Goal: Transaction & Acquisition: Purchase product/service

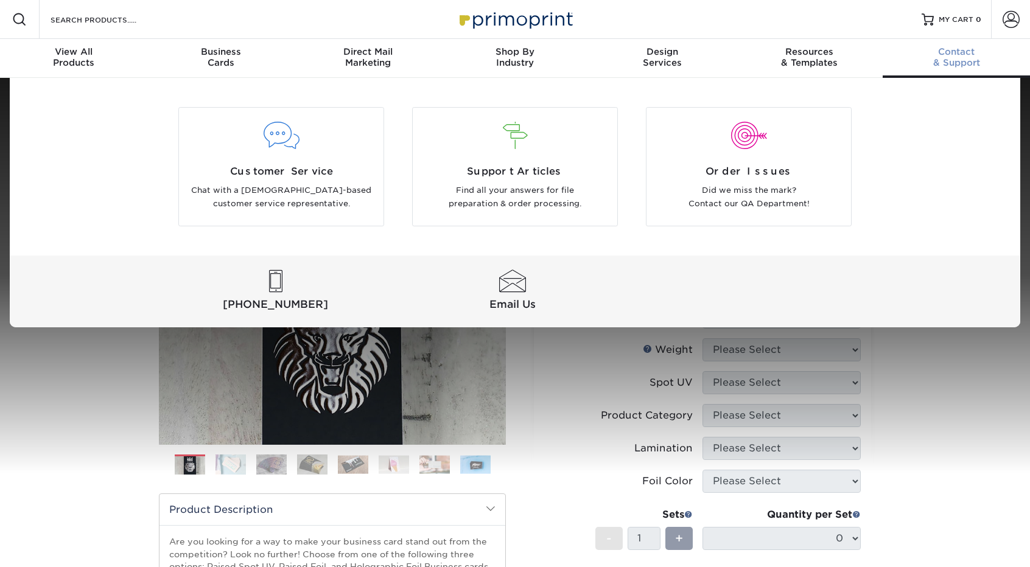
select select "2.00x3.50"
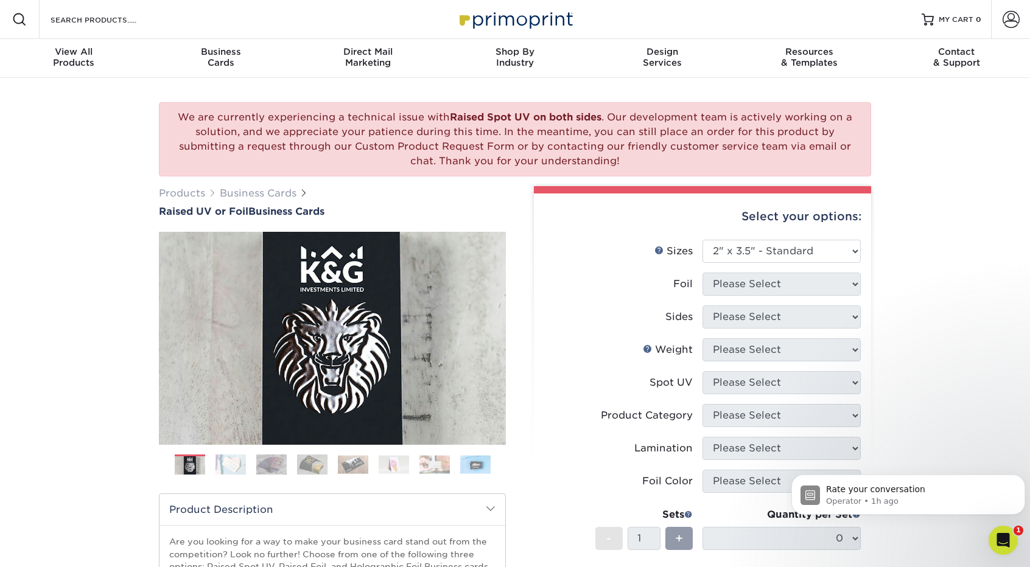
click at [971, 315] on div "We are currently experiencing a technical issue with Raised Spot UV on both sid…" at bounding box center [515, 445] width 1030 height 734
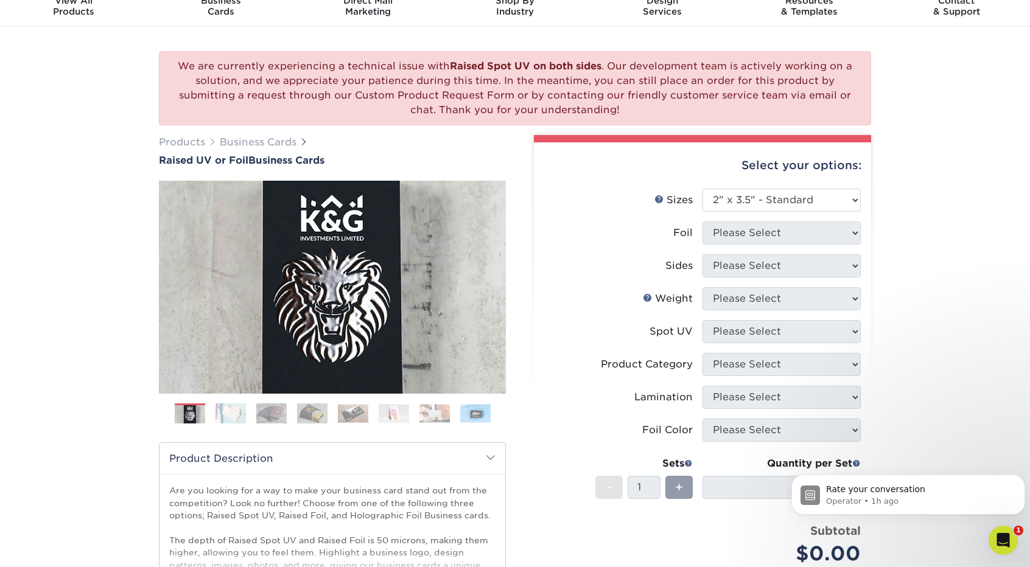
scroll to position [122, 0]
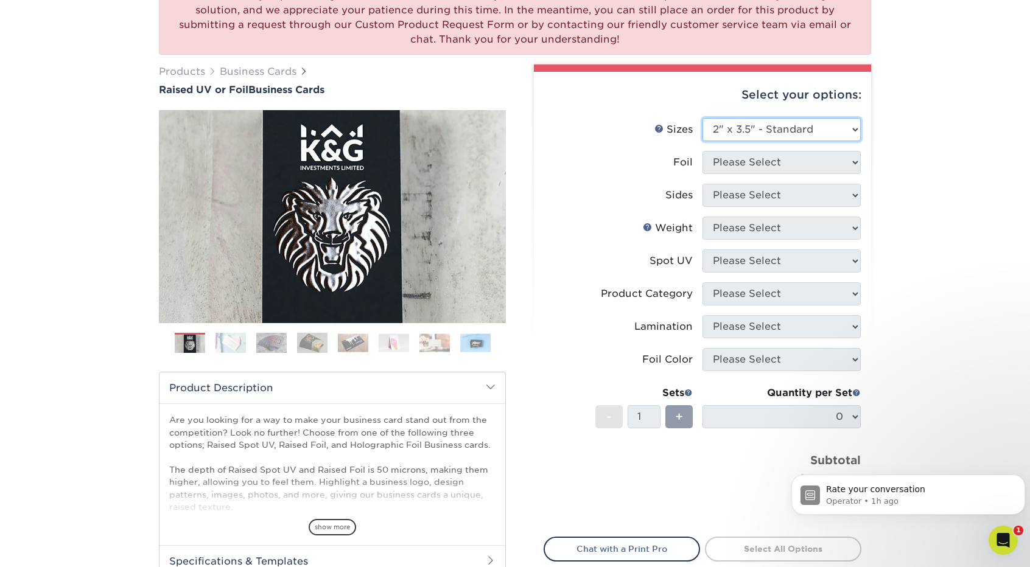
click at [782, 126] on select "Please Select 2" x 3.5" - Standard" at bounding box center [781, 129] width 158 height 23
click at [702, 118] on select "Please Select 2" x 3.5" - Standard" at bounding box center [781, 129] width 158 height 23
click at [992, 150] on div "We are currently experiencing a technical issue with Raised Spot UV on both sid…" at bounding box center [515, 323] width 1030 height 734
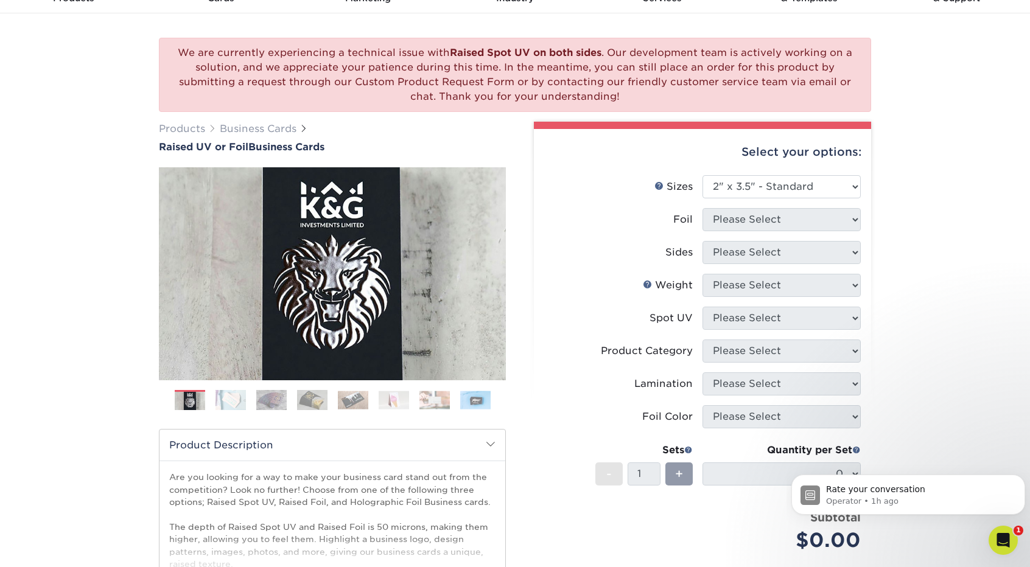
scroll to position [0, 0]
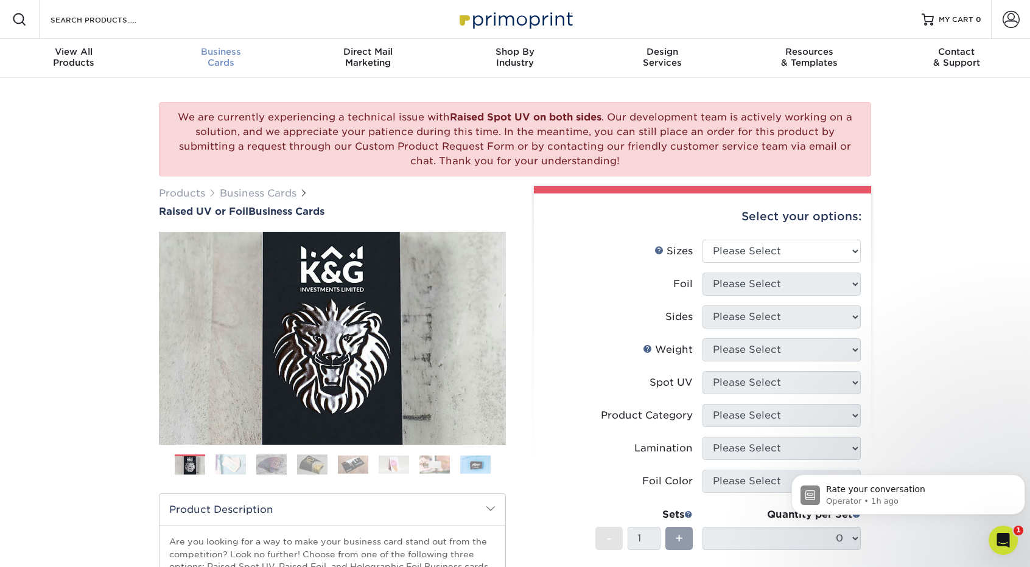
click at [222, 61] on div "Business Cards" at bounding box center [220, 57] width 147 height 22
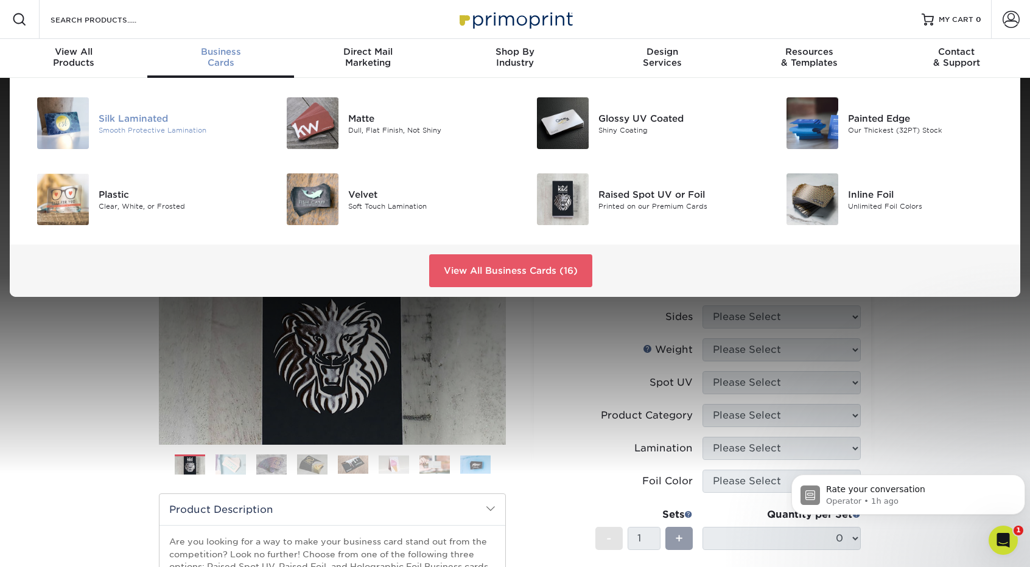
click at [149, 113] on div "Silk Laminated" at bounding box center [178, 117] width 158 height 13
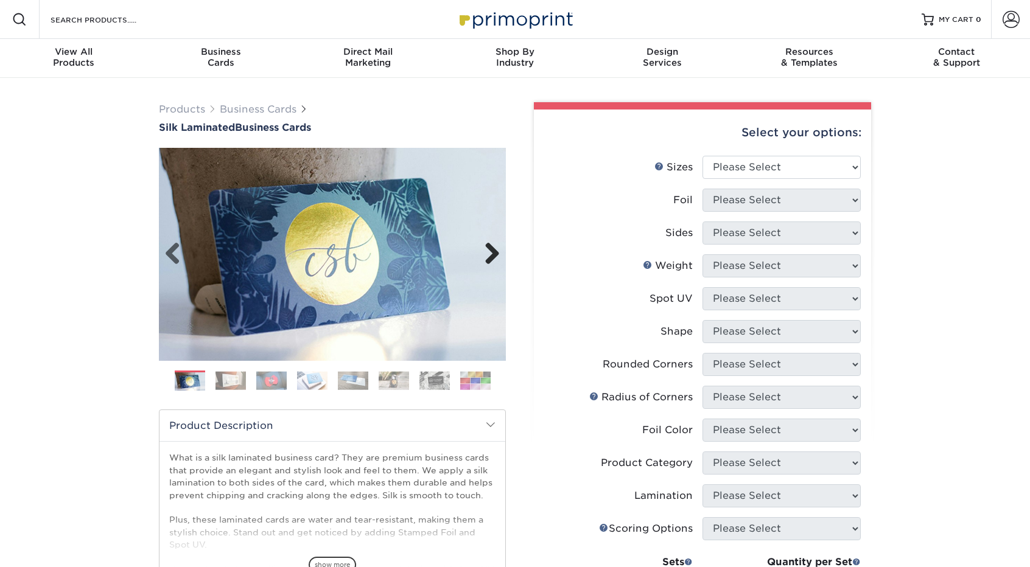
click at [493, 251] on link "Next" at bounding box center [487, 254] width 24 height 24
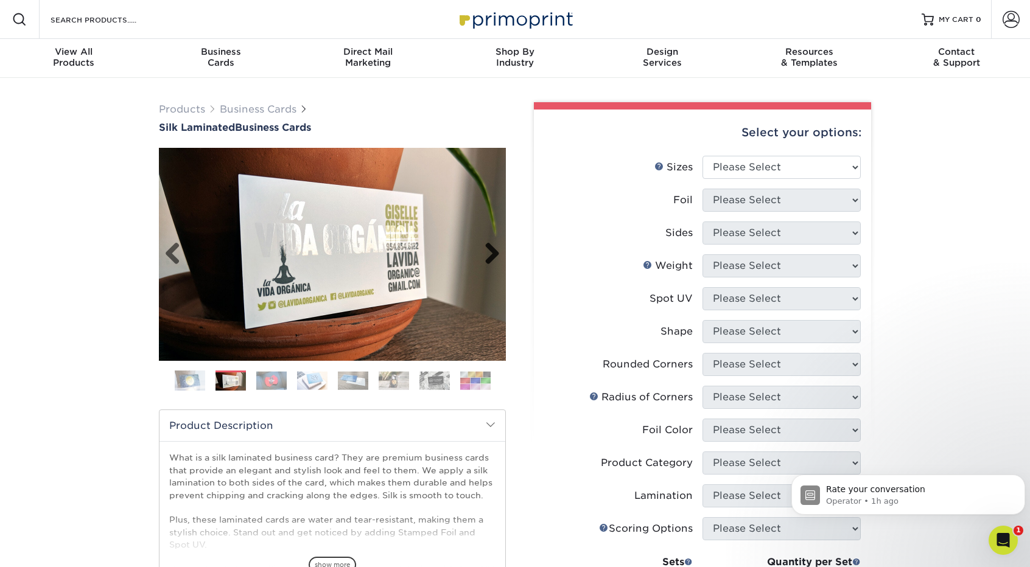
click at [493, 251] on link "Next" at bounding box center [487, 254] width 24 height 24
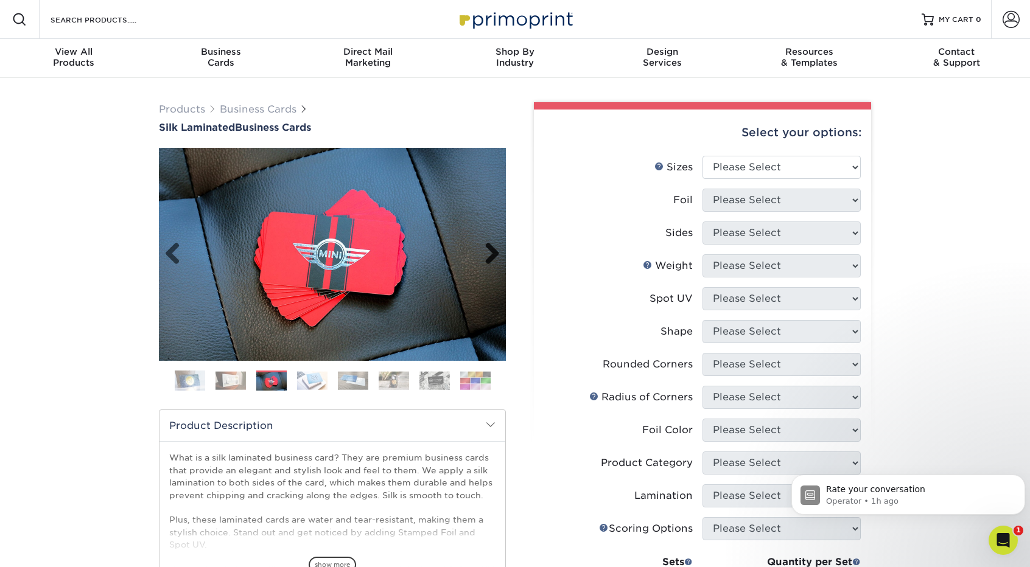
click at [493, 251] on link "Next" at bounding box center [487, 254] width 24 height 24
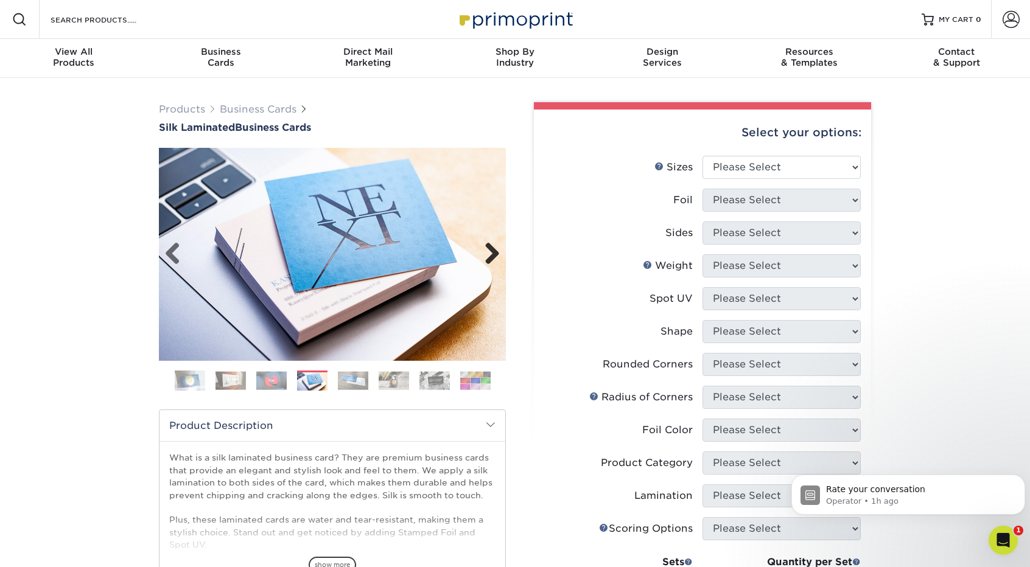
click at [493, 251] on link "Next" at bounding box center [487, 254] width 24 height 24
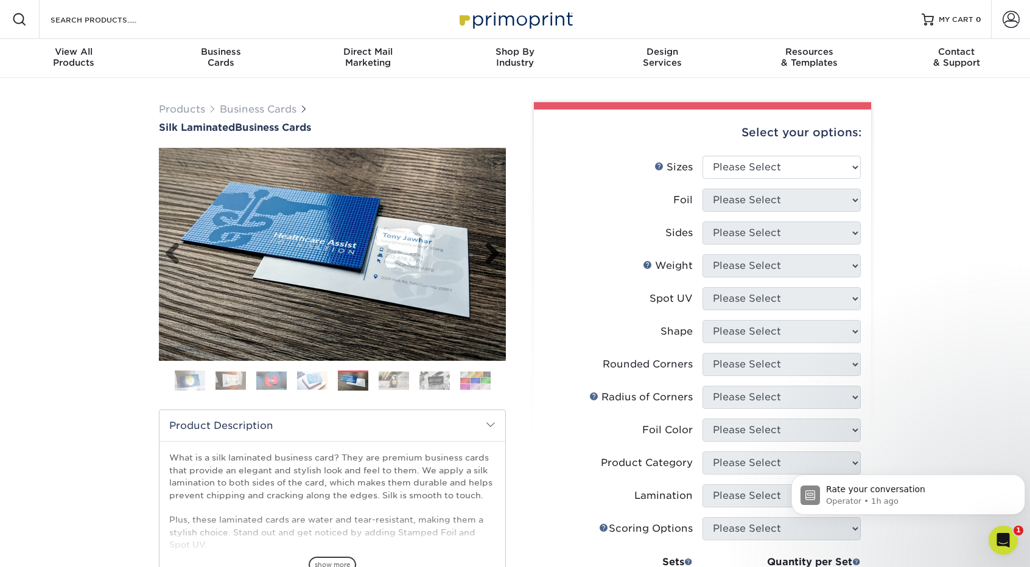
click at [493, 251] on link "Next" at bounding box center [487, 254] width 24 height 24
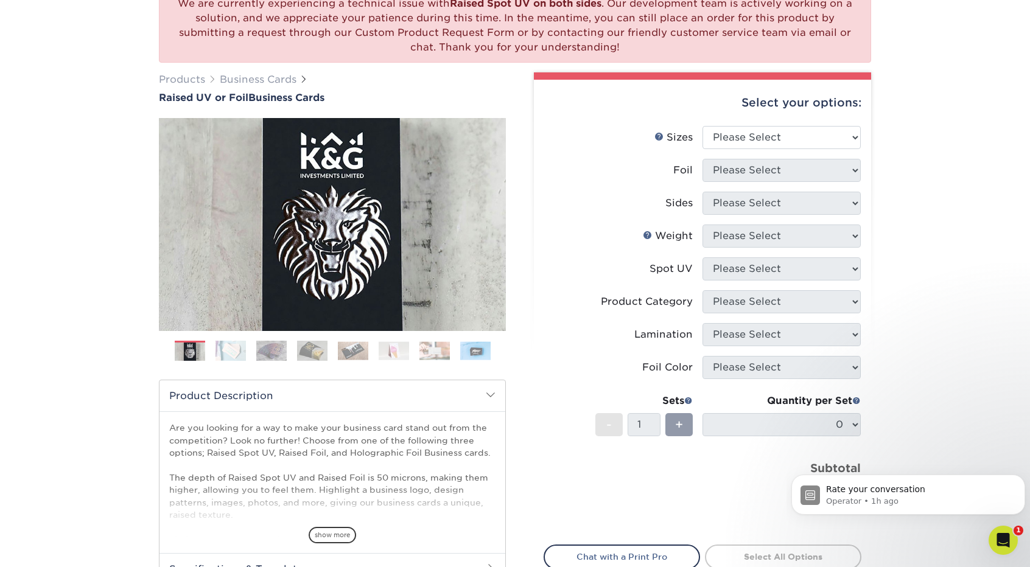
scroll to position [122, 0]
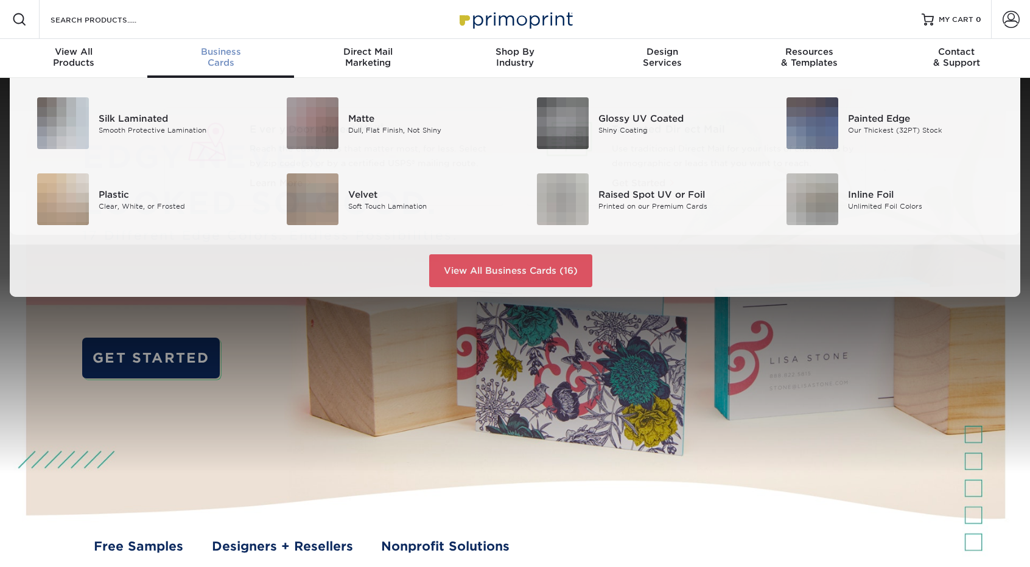
click at [231, 54] on span "Business" at bounding box center [220, 51] width 147 height 11
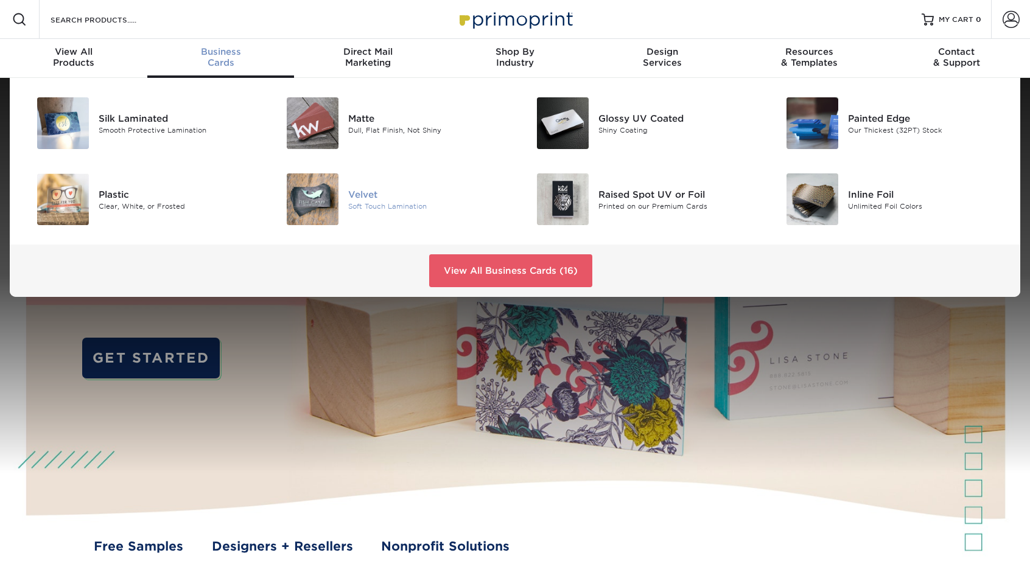
click at [298, 191] on img at bounding box center [313, 199] width 52 height 52
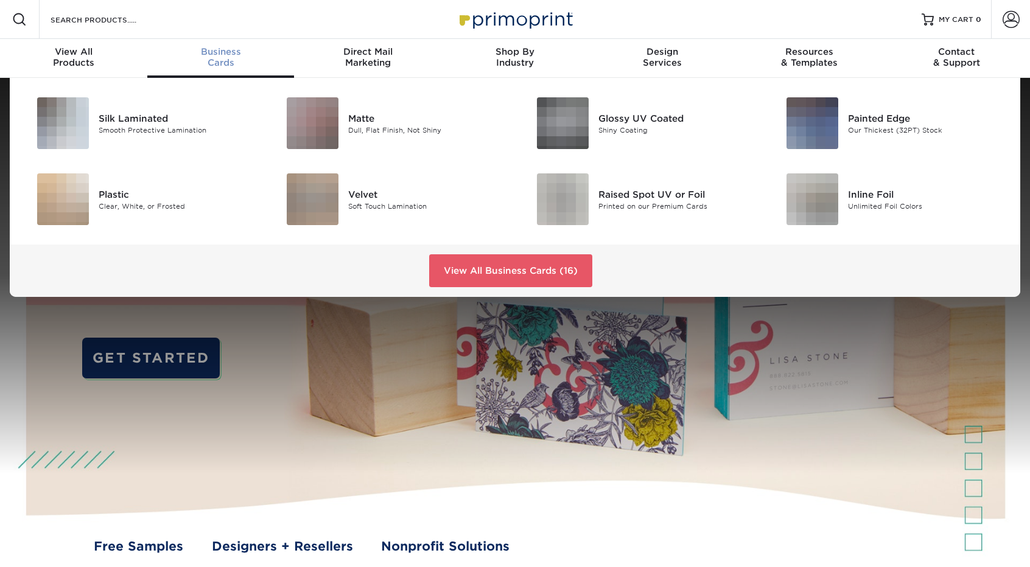
click at [218, 49] on span "Business" at bounding box center [220, 51] width 147 height 11
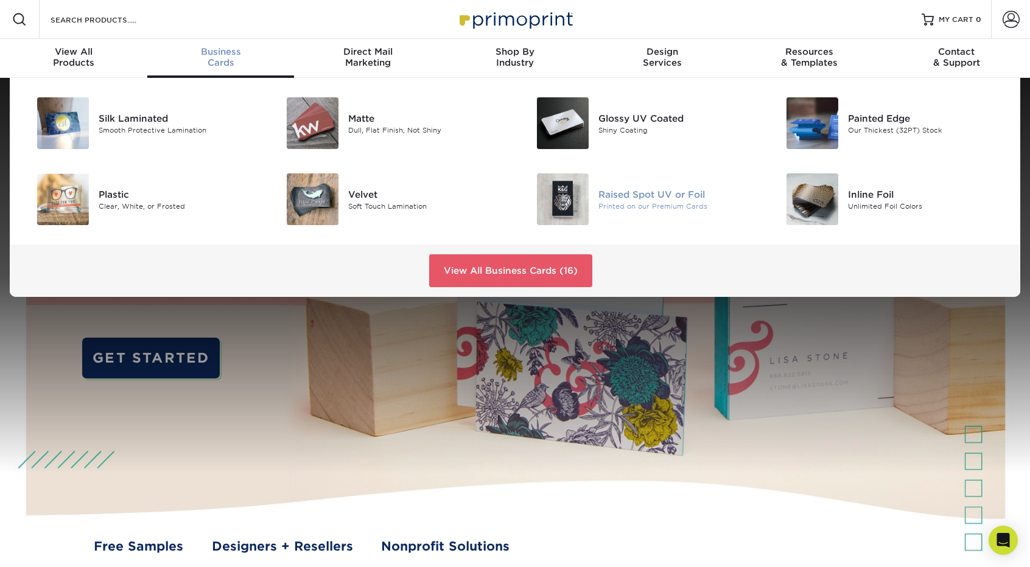
click at [680, 201] on div "Printed on our Premium Cards" at bounding box center [677, 206] width 158 height 10
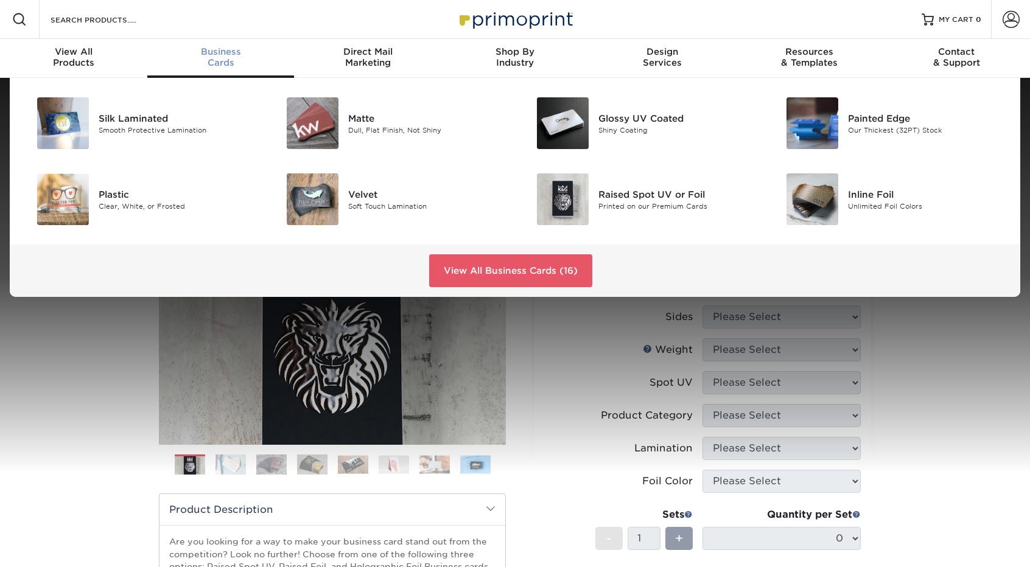
click at [226, 58] on div "Business Cards" at bounding box center [220, 57] width 147 height 22
click at [488, 272] on link "View All Business Cards (16)" at bounding box center [510, 270] width 163 height 33
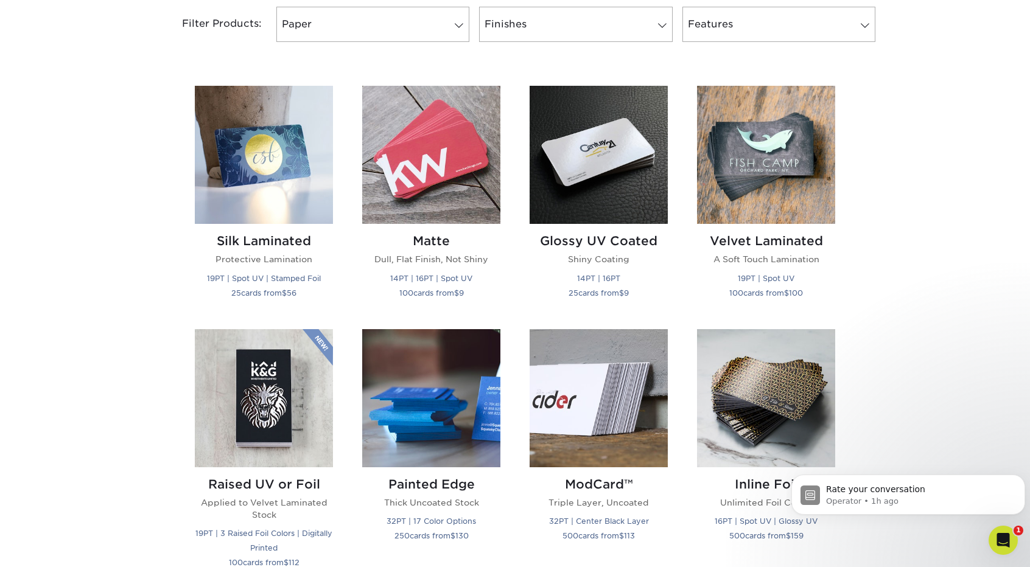
scroll to position [487, 0]
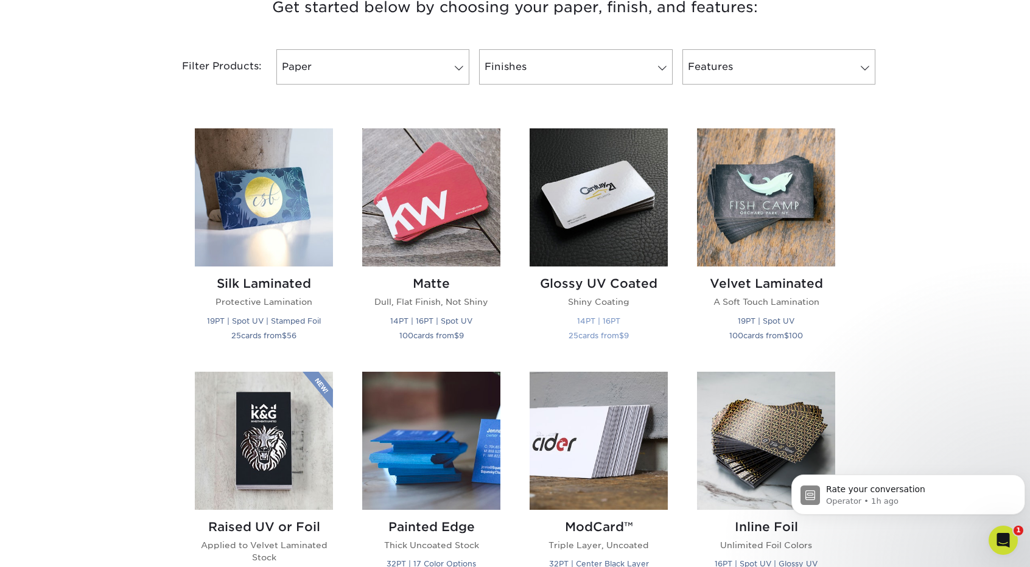
click at [632, 206] on img at bounding box center [599, 197] width 138 height 138
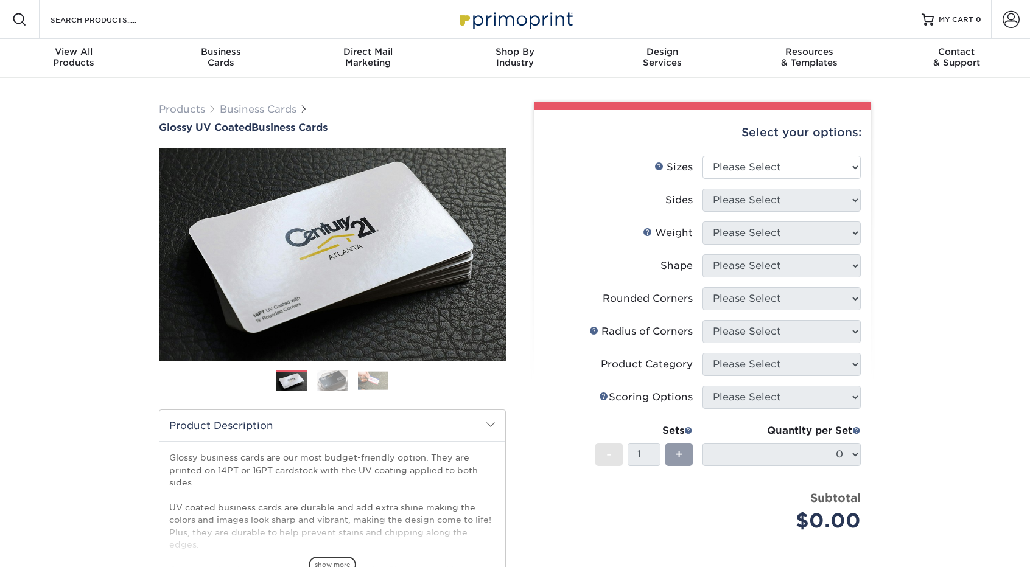
click at [340, 380] on img at bounding box center [332, 380] width 30 height 21
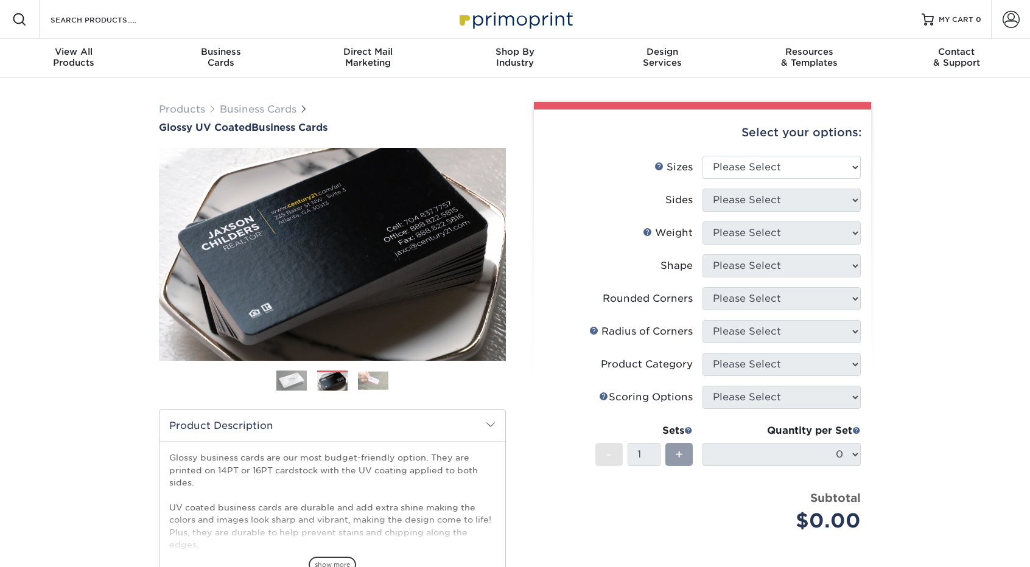
click at [371, 382] on img at bounding box center [373, 380] width 30 height 19
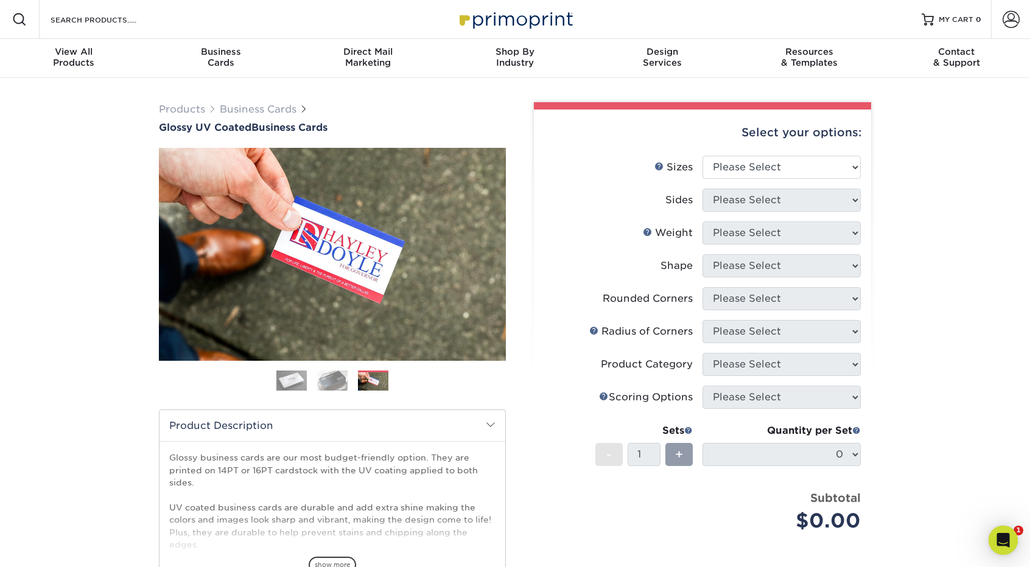
click at [326, 373] on img at bounding box center [332, 380] width 30 height 21
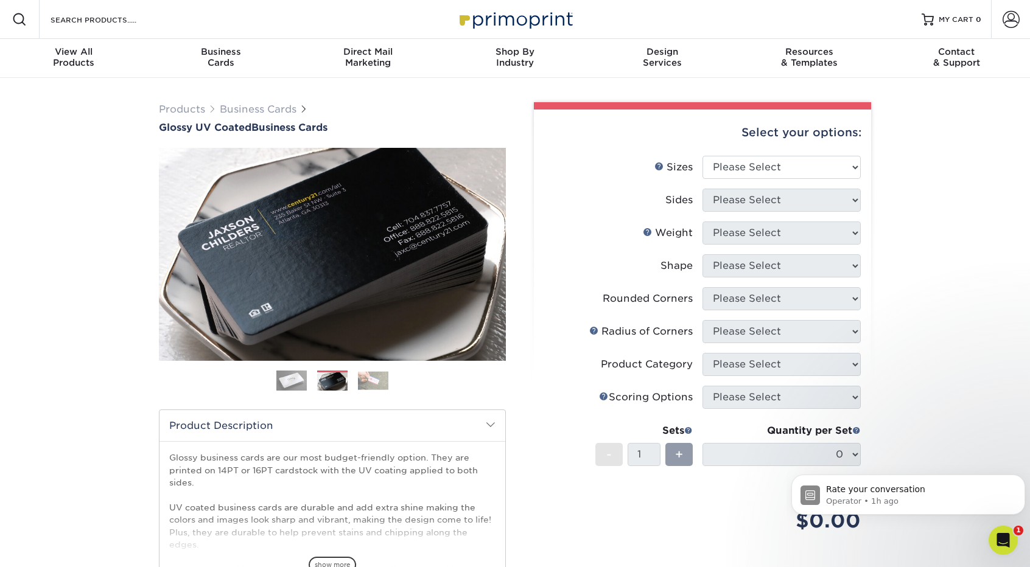
click at [279, 374] on img at bounding box center [291, 381] width 30 height 30
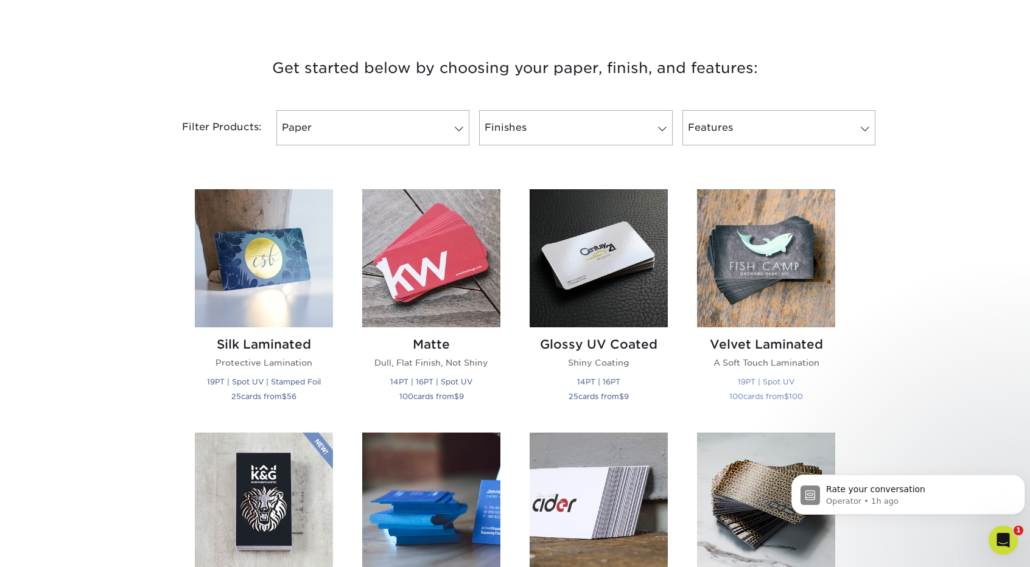
scroll to position [548, 0]
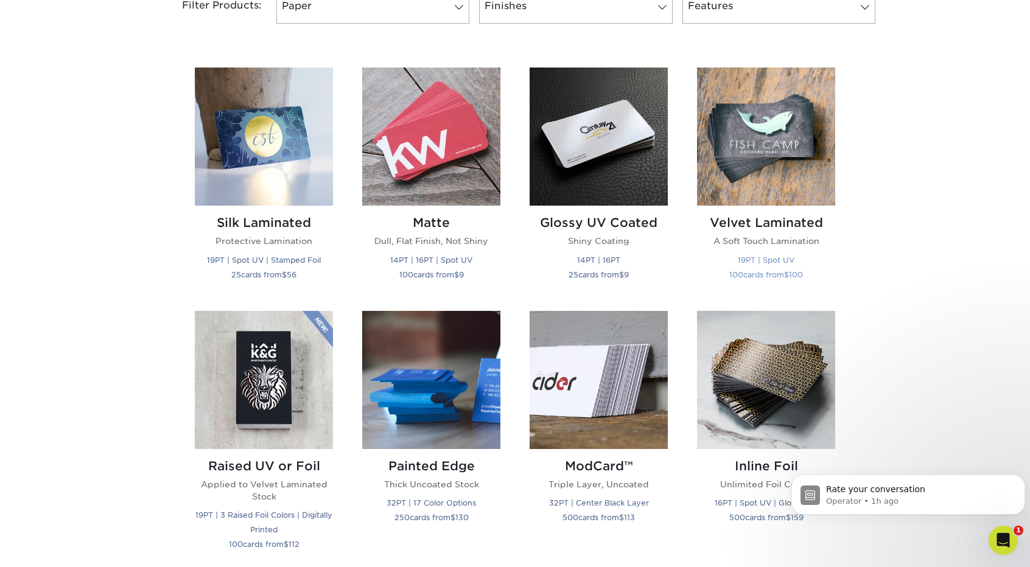
click at [773, 155] on img at bounding box center [766, 137] width 138 height 138
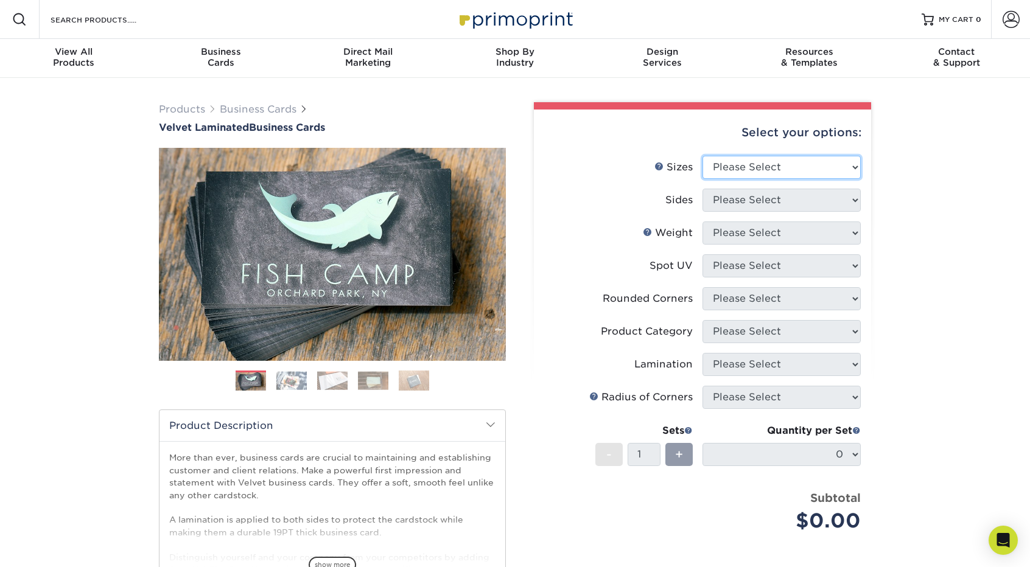
click at [758, 169] on select "Please Select 1.5" x 3.5" - Mini 1.75" x 3.5" - Mini 2" x 2" - Square 2" x 3" -…" at bounding box center [781, 167] width 158 height 23
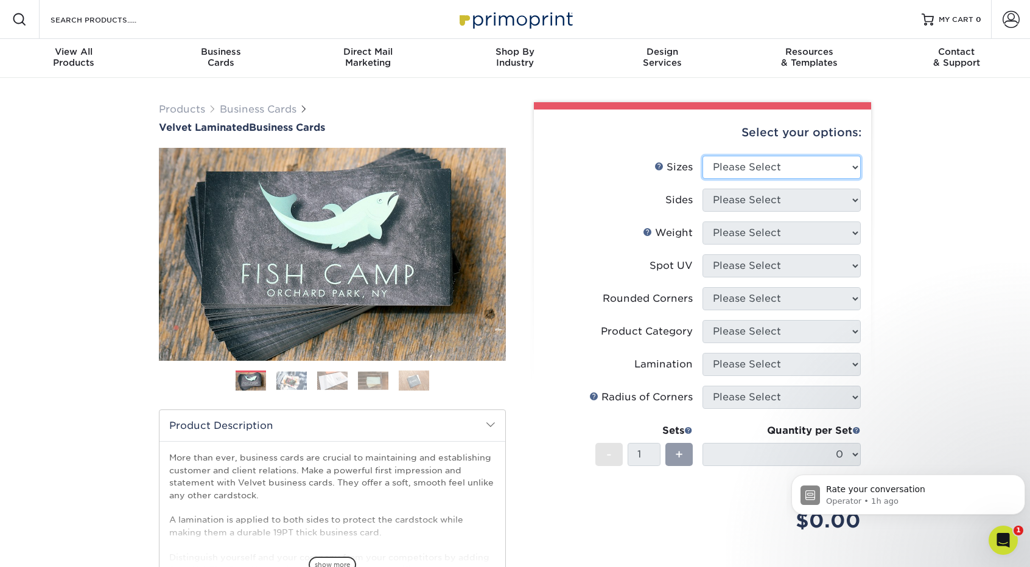
select select "2.00x3.50"
click at [702, 156] on select "Please Select 1.5" x 3.5" - Mini 1.75" x 3.5" - Mini 2" x 2" - Square 2" x 3" -…" at bounding box center [781, 167] width 158 height 23
click at [755, 192] on select "Please Select Print Both Sides Print Front Only" at bounding box center [781, 200] width 158 height 23
select select "13abbda7-1d64-4f25-8bb2-c179b224825d"
click at [702, 189] on select "Please Select Print Both Sides Print Front Only" at bounding box center [781, 200] width 158 height 23
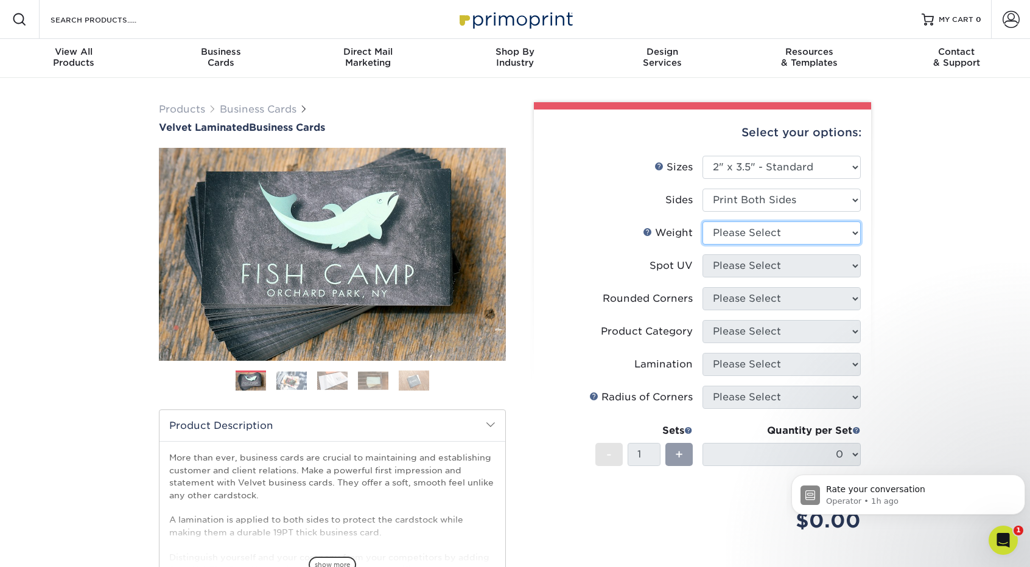
click at [744, 236] on select "Please Select 16PT" at bounding box center [781, 233] width 158 height 23
select select "16PT"
click at [702, 222] on select "Please Select 16PT" at bounding box center [781, 233] width 158 height 23
click at [763, 262] on select "Please Select No Spot UV Front and Back (Both Sides) Front Only Back Only" at bounding box center [781, 265] width 158 height 23
select select "0"
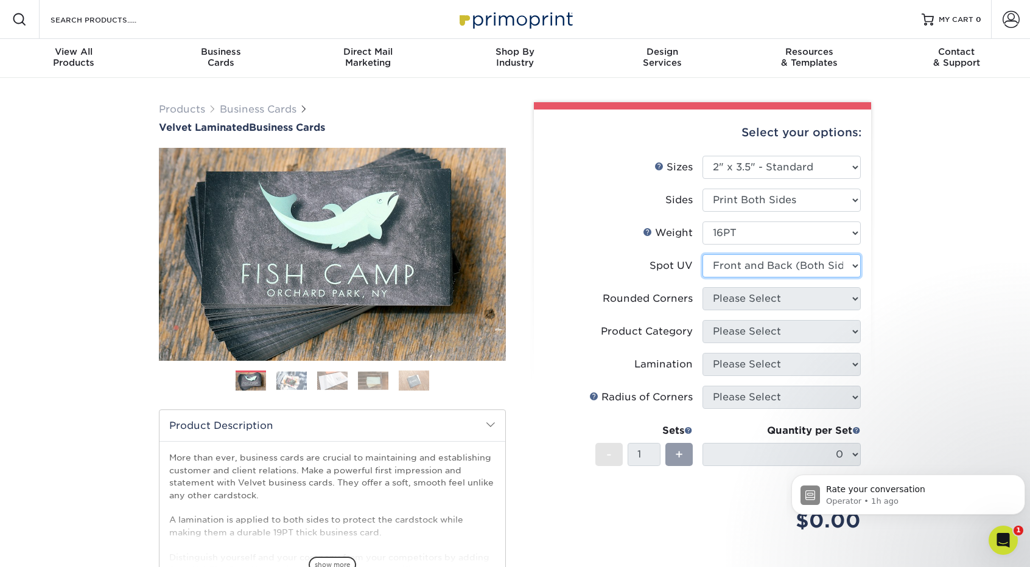
click at [702, 254] on select "Please Select No Spot UV Front and Back (Both Sides) Front Only Back Only" at bounding box center [781, 265] width 158 height 23
click at [760, 303] on select "Please Select Yes - Round 2 Corners Yes - Round 4 Corners No" at bounding box center [781, 298] width 158 height 23
select select "0"
click at [702, 287] on select "Please Select Yes - Round 2 Corners Yes - Round 4 Corners No" at bounding box center [781, 298] width 158 height 23
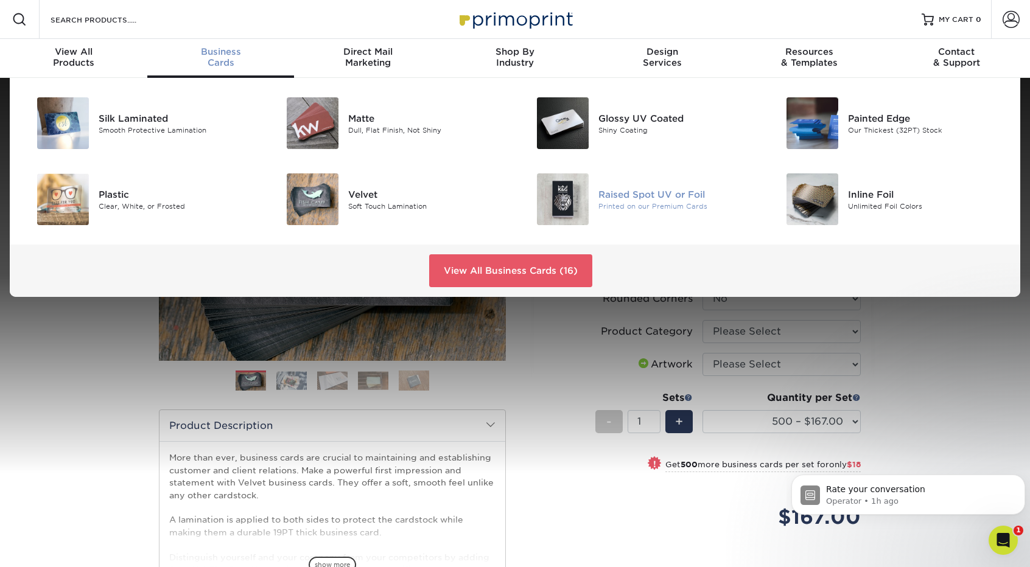
click at [648, 201] on div "Printed on our Premium Cards" at bounding box center [677, 206] width 158 height 10
